Goal: Navigation & Orientation: Find specific page/section

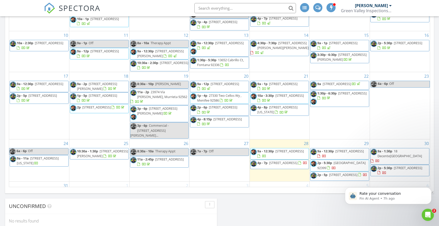
scroll to position [416, 0]
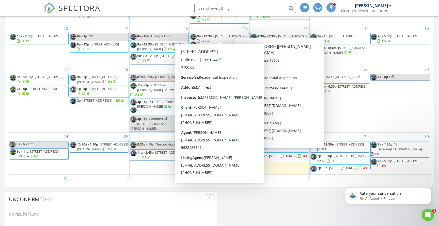
click at [157, 6] on div "SPECTORA Eric Richards Green Valley Inspections inc Role: Inspector Change Role…" at bounding box center [219, 8] width 351 height 16
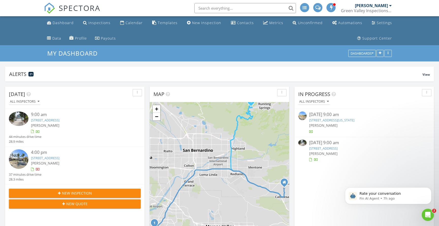
scroll to position [0, 0]
click at [338, 22] on link "Automations" at bounding box center [347, 22] width 34 height 9
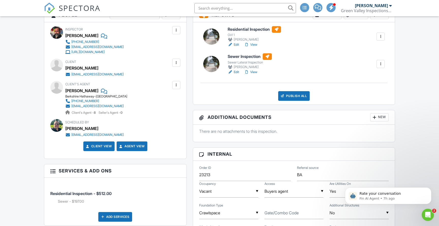
click at [78, 7] on span "SPECTORA" at bounding box center [80, 8] width 42 height 11
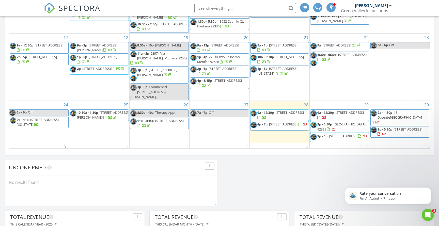
scroll to position [449, 0]
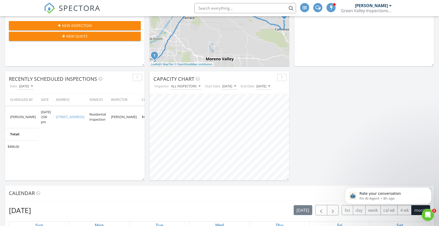
scroll to position [168, 0]
